Goal: Task Accomplishment & Management: Use online tool/utility

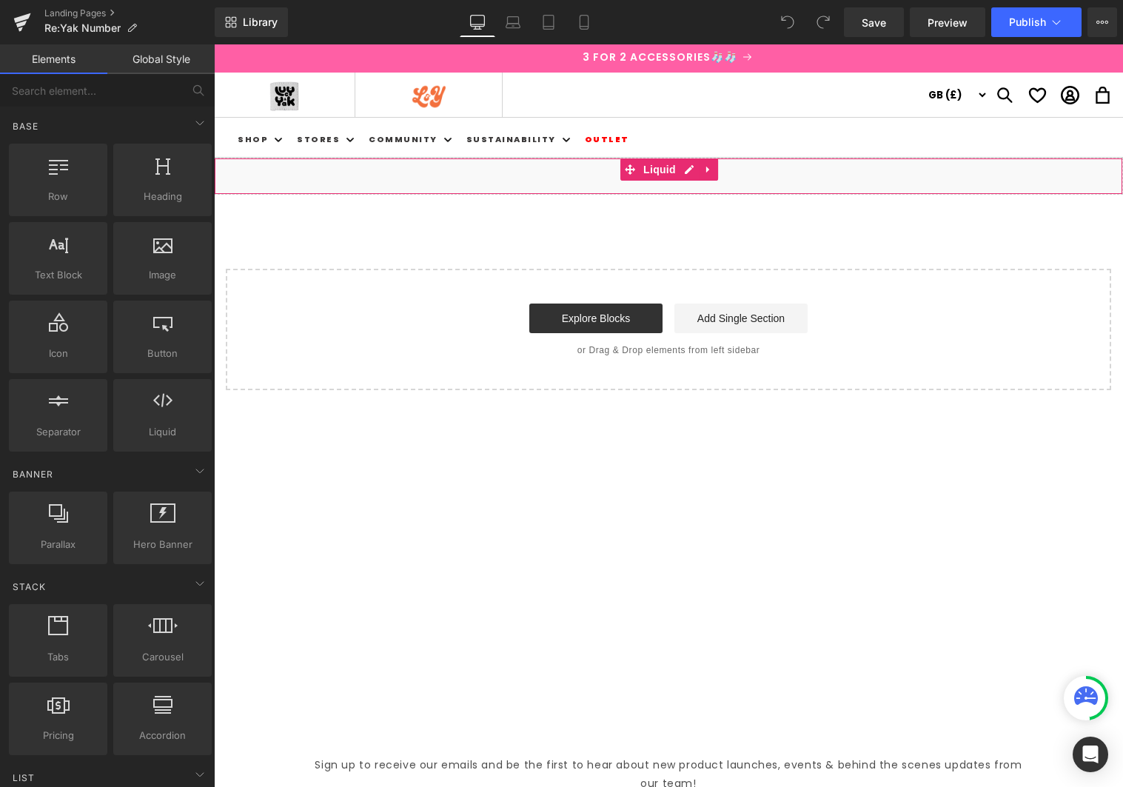
click at [509, 175] on div "Liquid" at bounding box center [668, 176] width 909 height 37
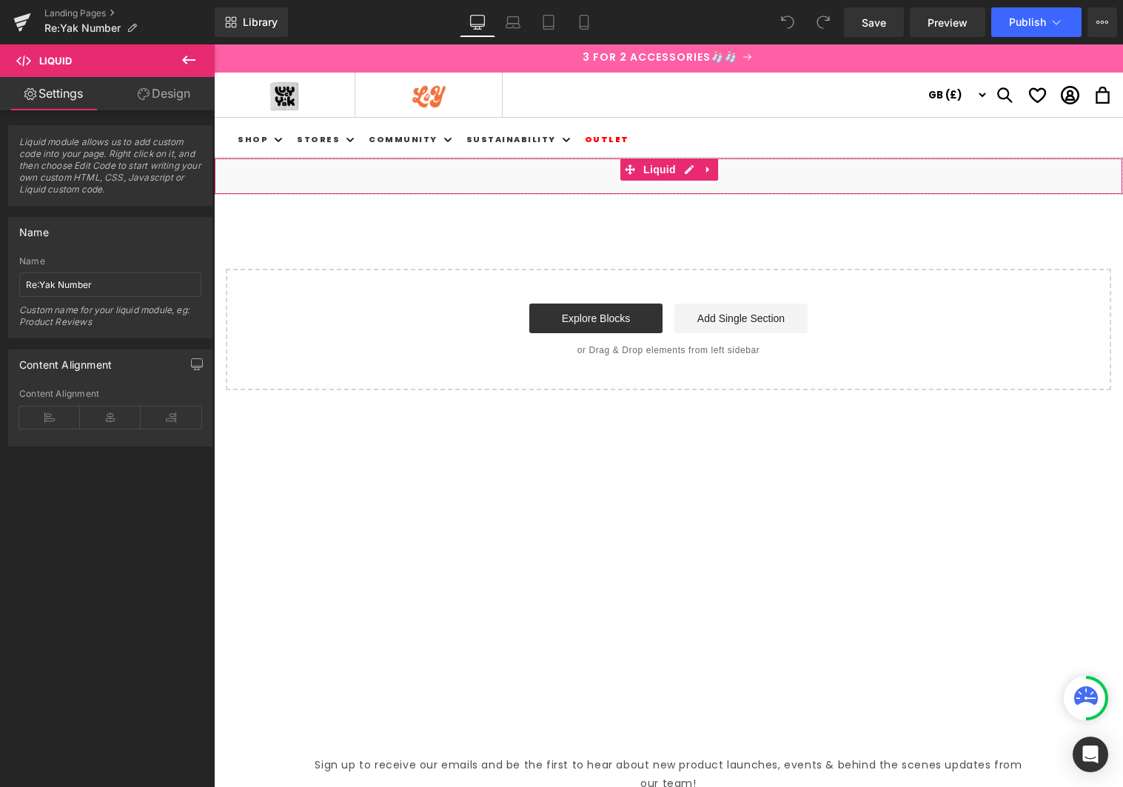
click at [176, 105] on link "Design" at bounding box center [163, 93] width 107 height 33
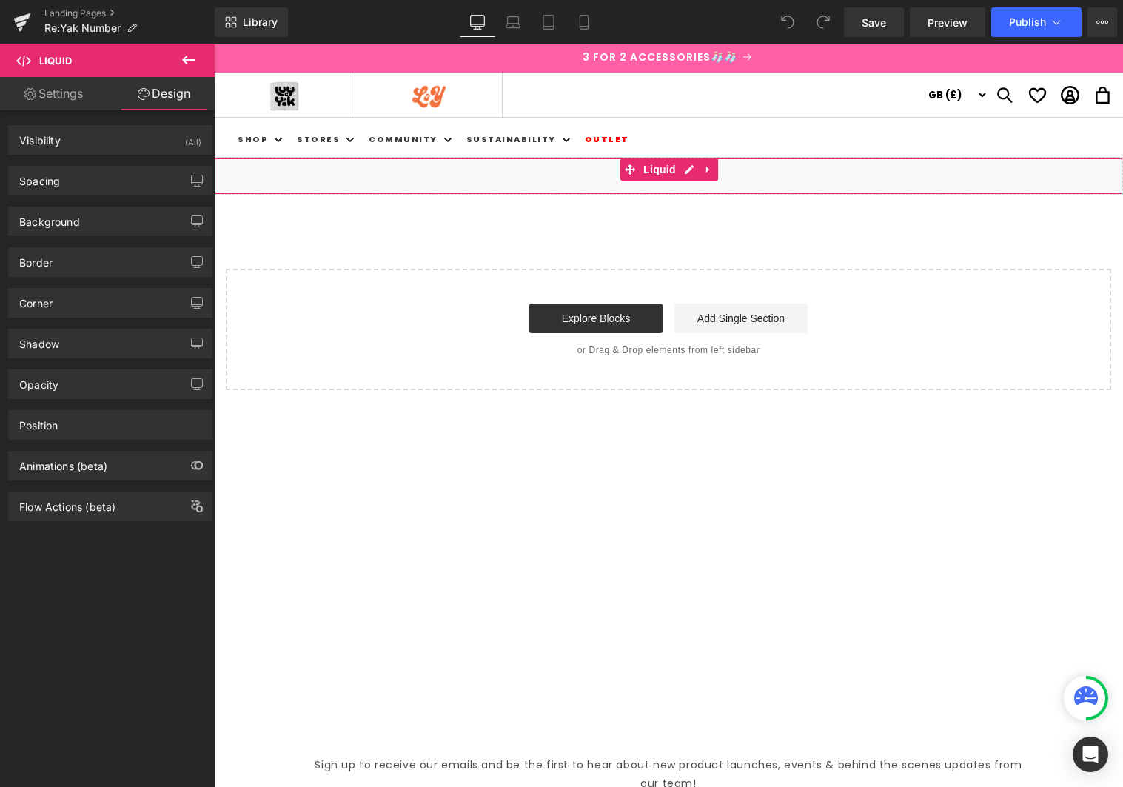
click at [78, 93] on link "Settings" at bounding box center [53, 93] width 107 height 33
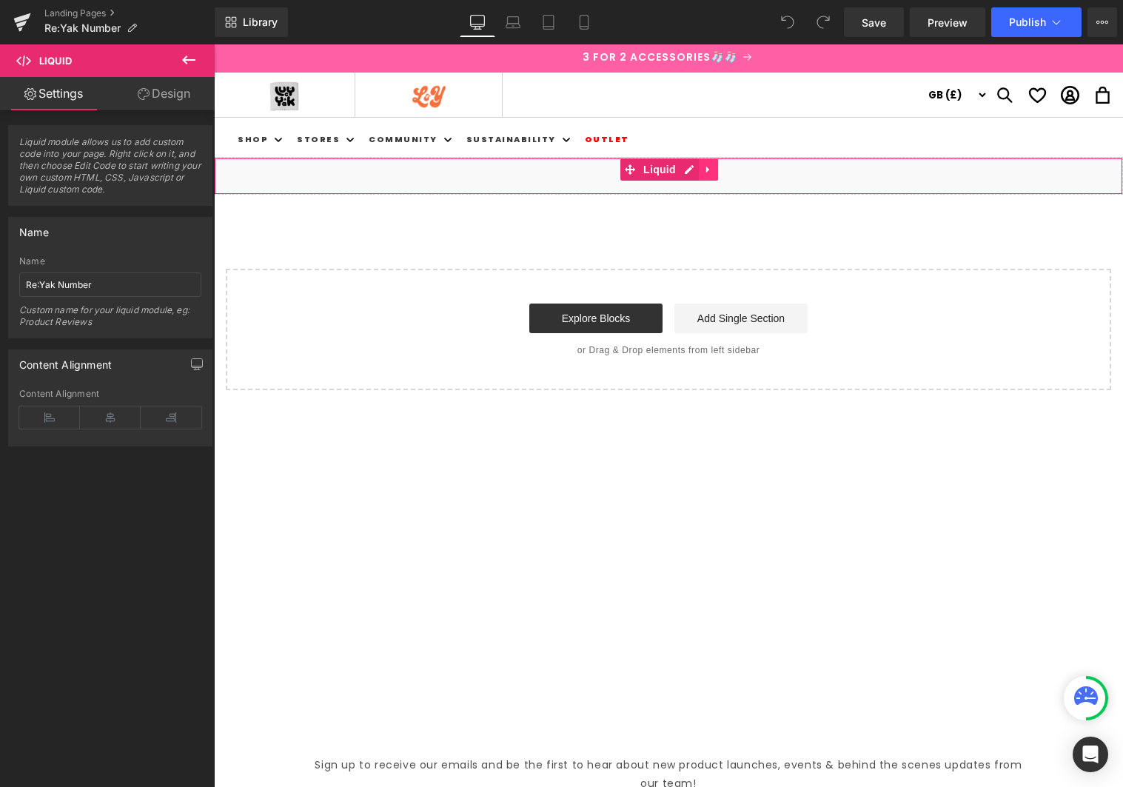
click at [709, 169] on icon at bounding box center [708, 169] width 10 height 11
click at [170, 90] on link "Design" at bounding box center [163, 93] width 107 height 33
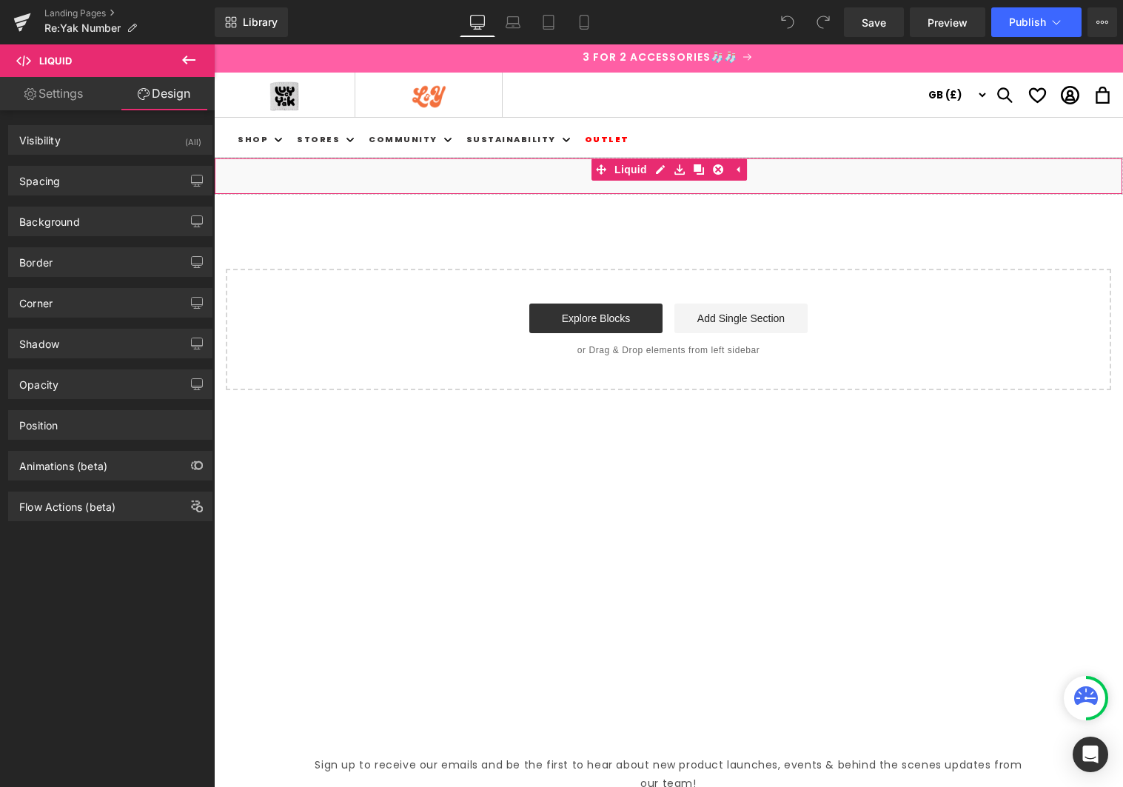
click at [67, 105] on link "Settings" at bounding box center [53, 93] width 107 height 33
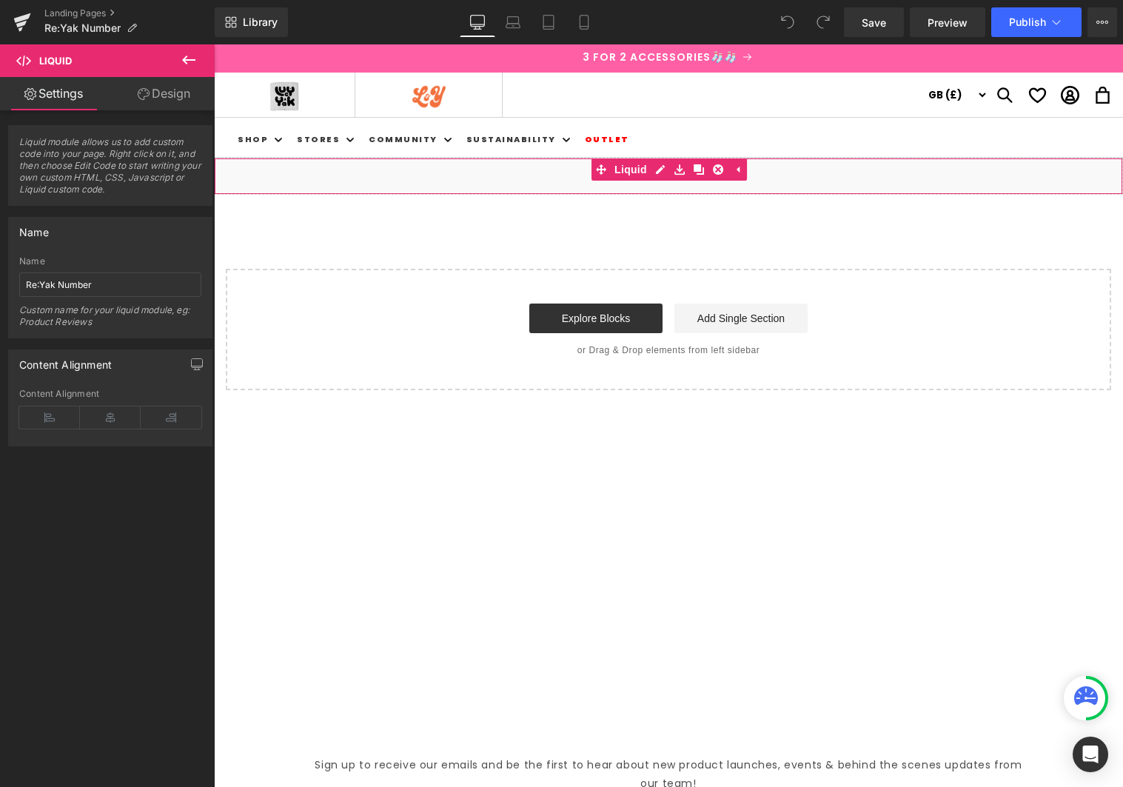
click at [350, 181] on div "Liquid" at bounding box center [668, 176] width 909 height 37
click at [636, 170] on link "Liquid" at bounding box center [620, 169] width 59 height 22
click at [688, 172] on div "Liquid" at bounding box center [668, 176] width 909 height 37
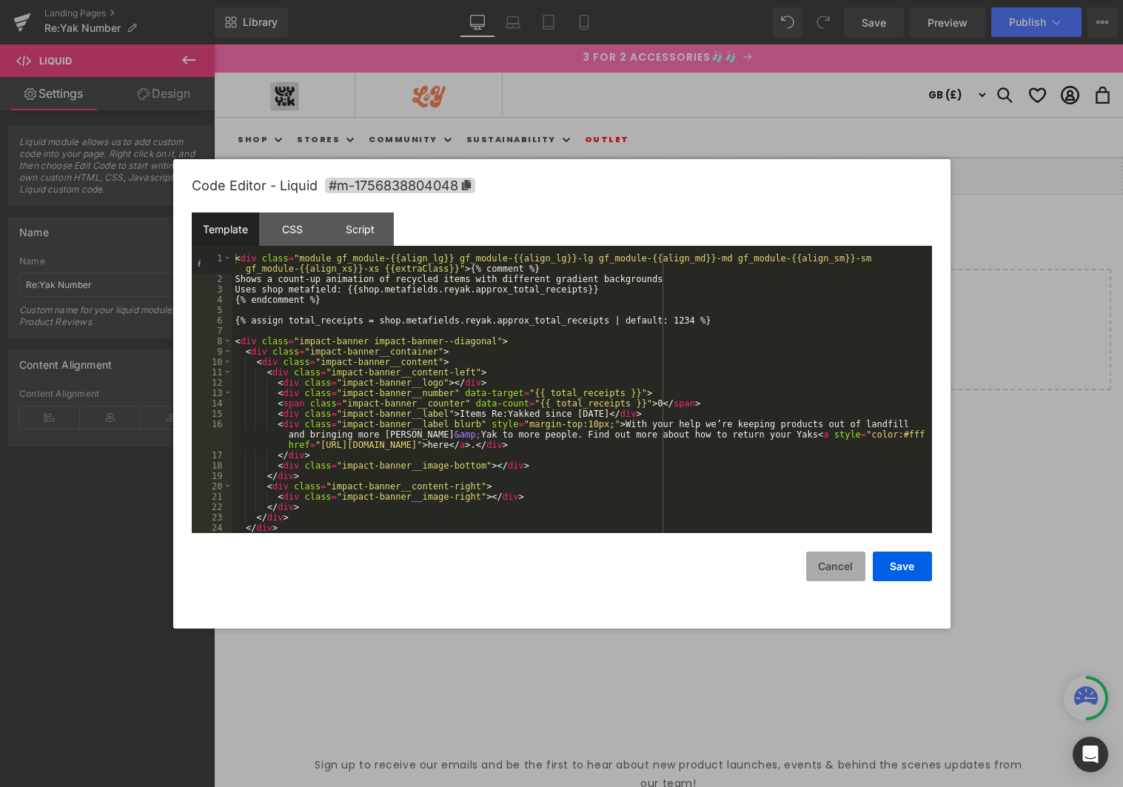
click at [841, 566] on button "Cancel" at bounding box center [835, 566] width 59 height 30
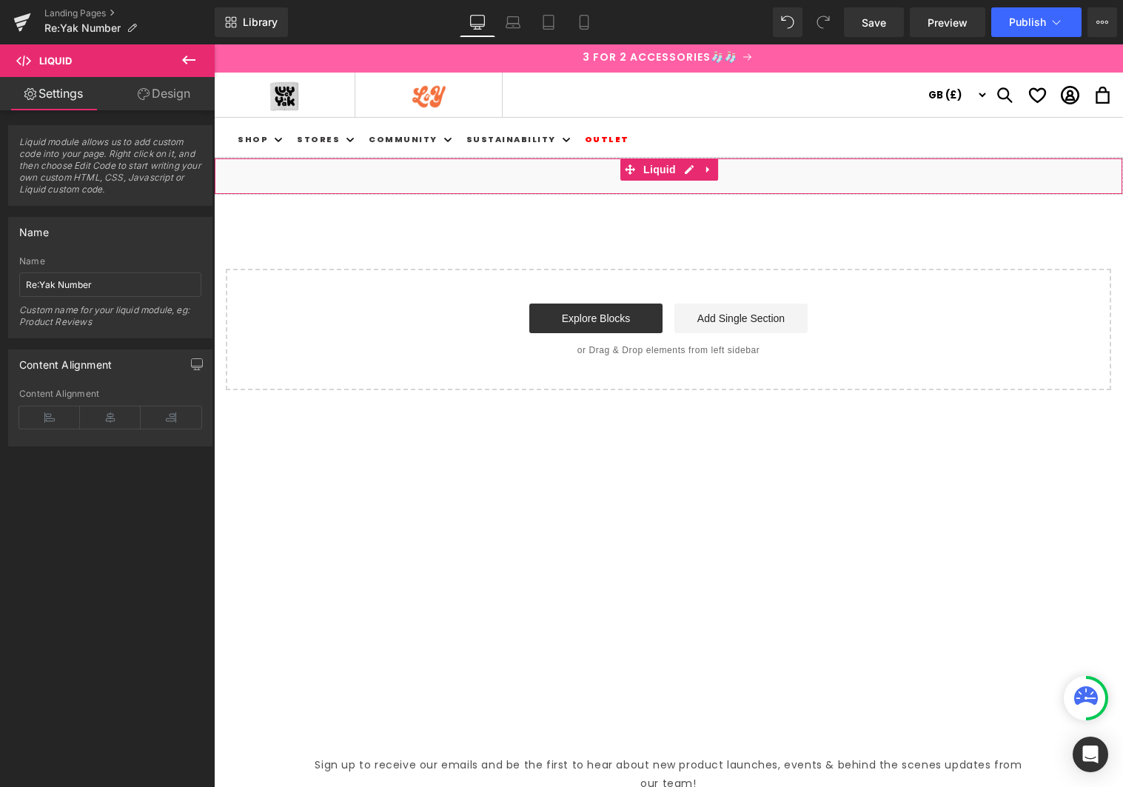
click at [444, 178] on div "Liquid" at bounding box center [668, 176] width 909 height 37
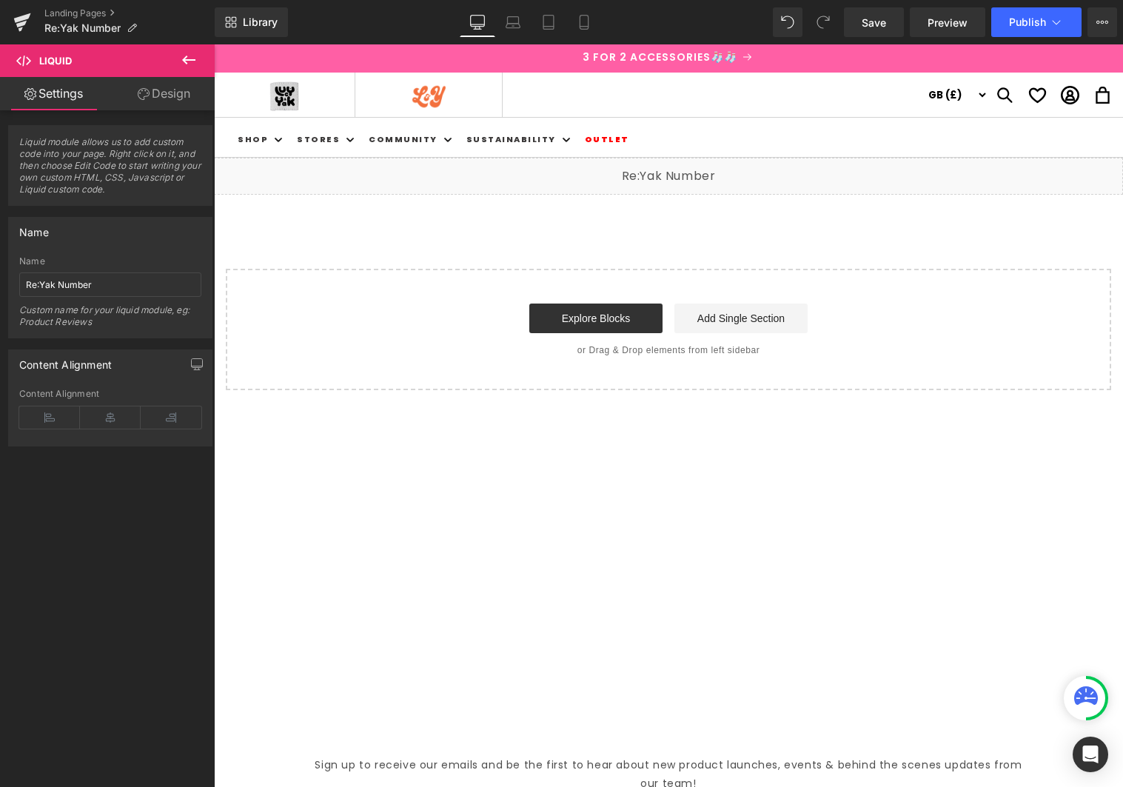
click at [187, 58] on icon at bounding box center [189, 60] width 18 height 18
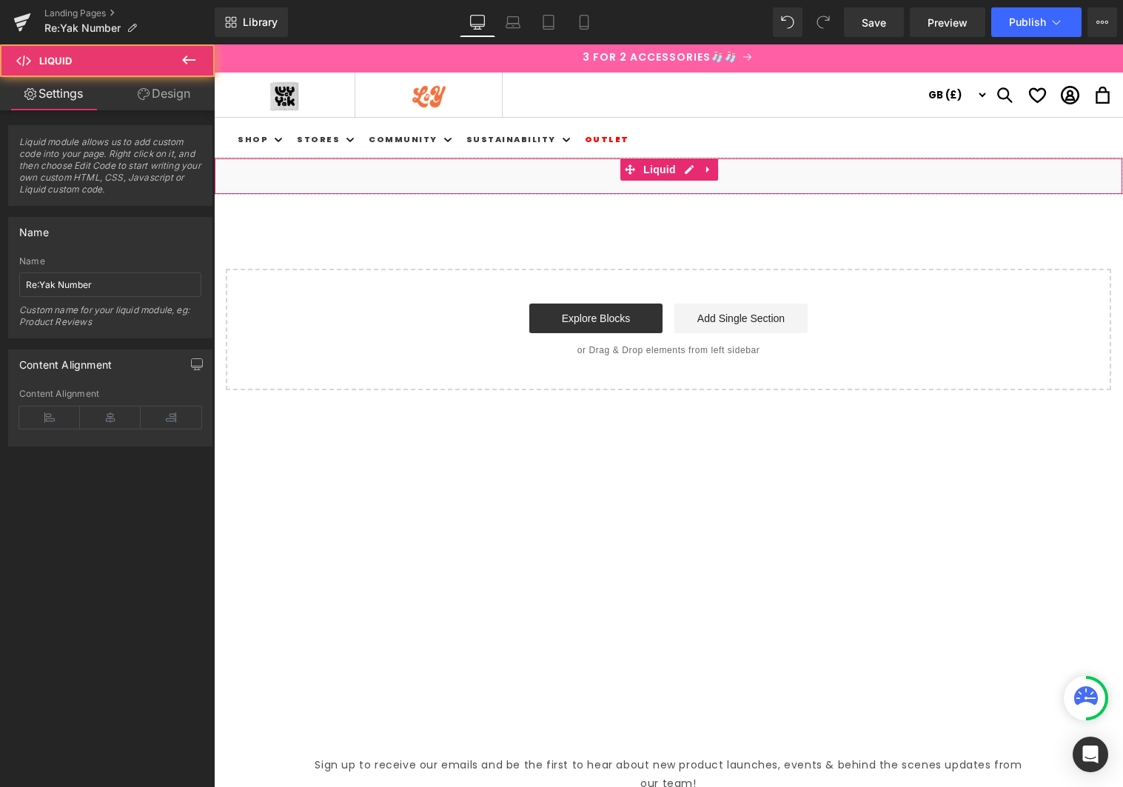
click at [525, 169] on div "Liquid" at bounding box center [668, 176] width 909 height 37
click at [158, 95] on link "Design" at bounding box center [163, 93] width 107 height 33
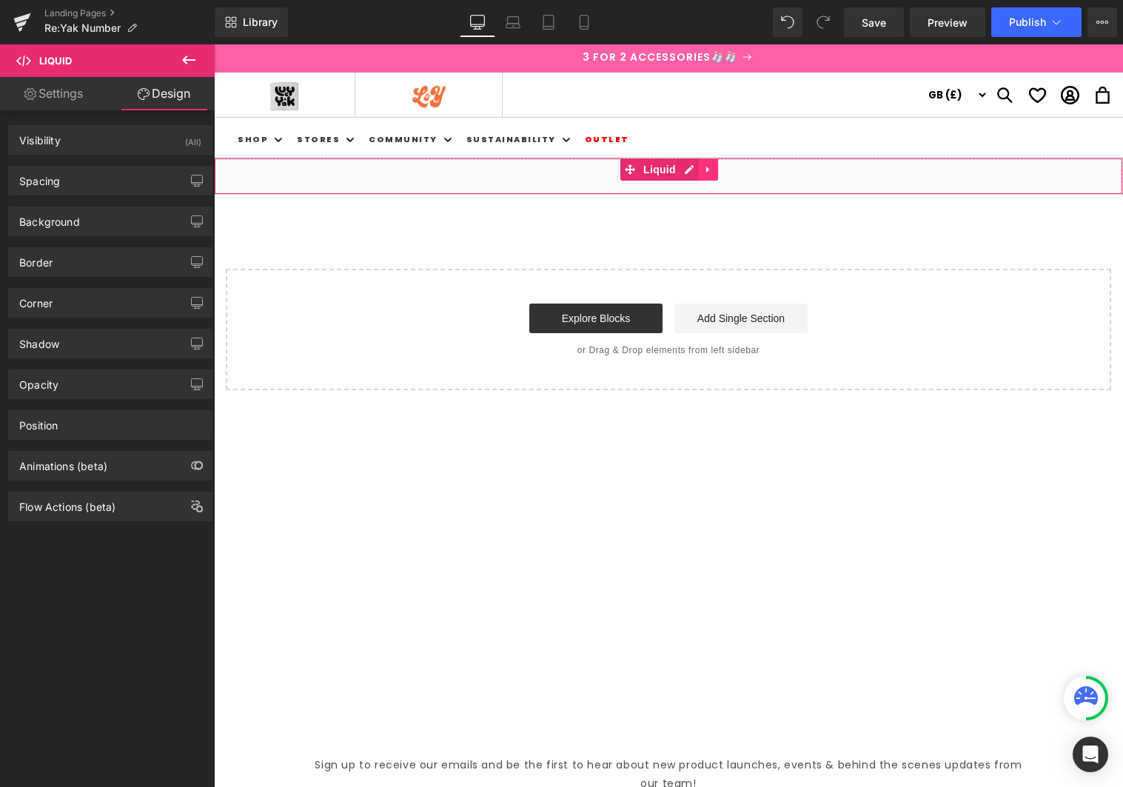
click at [707, 169] on icon at bounding box center [707, 170] width 3 height 7
click at [681, 172] on icon at bounding box center [679, 169] width 10 height 11
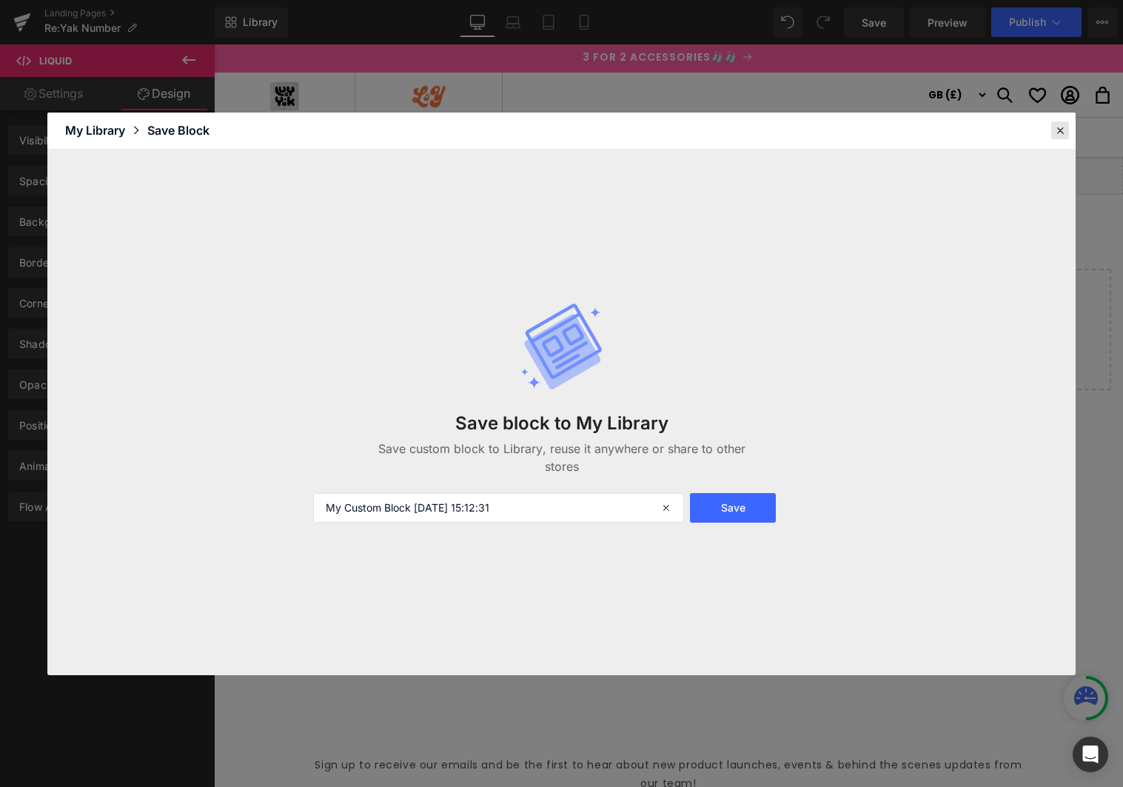
click at [1055, 134] on icon at bounding box center [1059, 130] width 13 height 13
